Goal: Find specific page/section: Find specific page/section

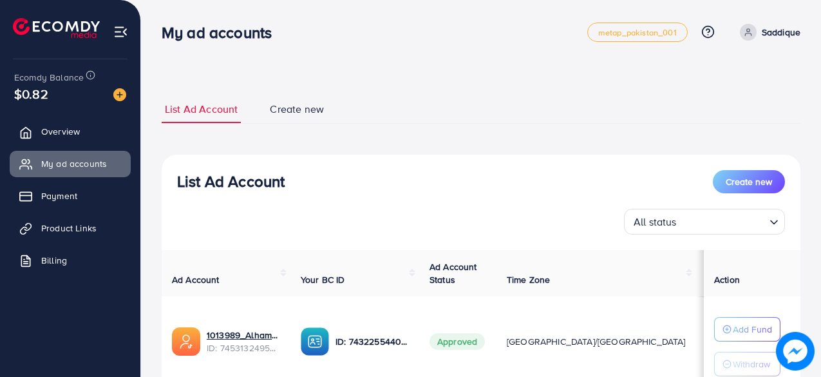
scroll to position [129, 0]
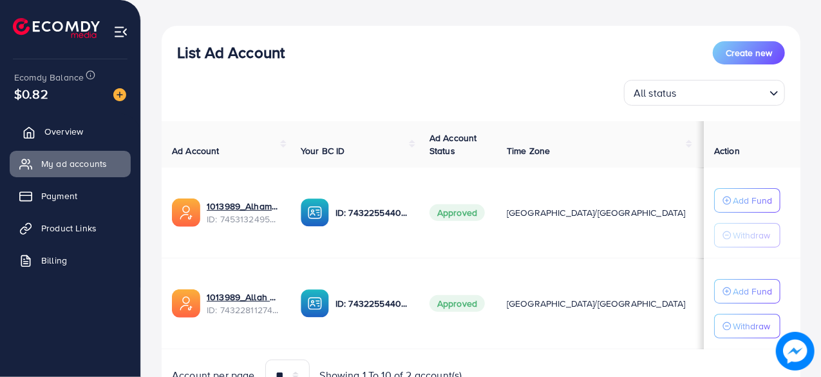
click at [111, 139] on link "Overview" at bounding box center [70, 132] width 121 height 26
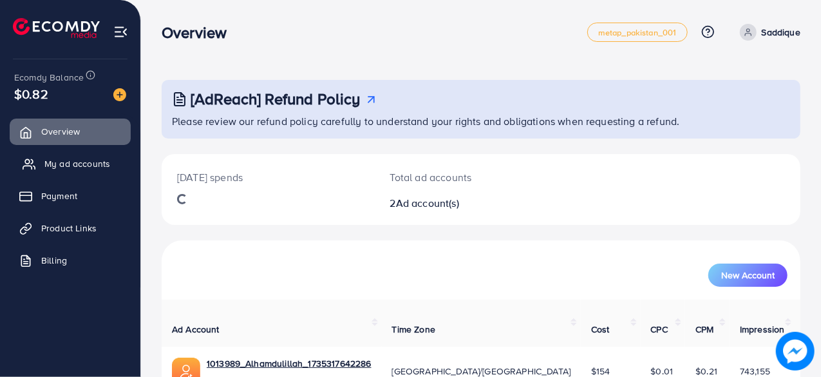
click at [113, 168] on link "My ad accounts" at bounding box center [70, 164] width 121 height 26
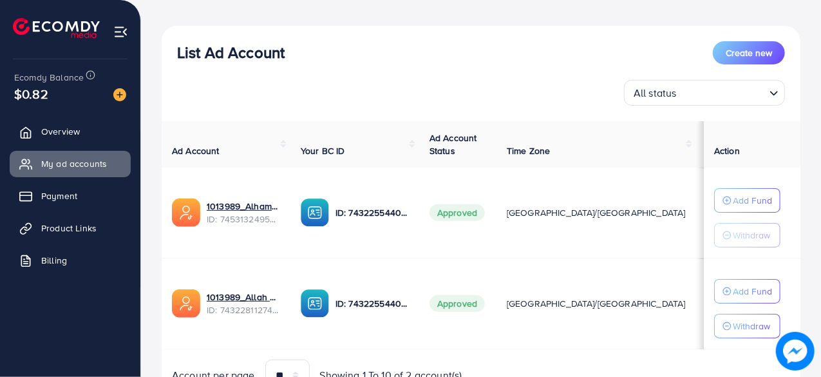
scroll to position [191, 0]
